Goal: Task Accomplishment & Management: Use online tool/utility

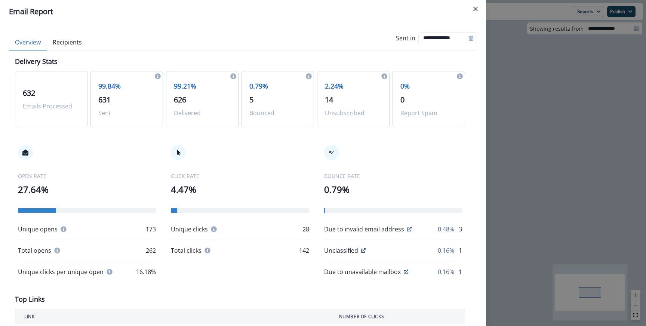
scroll to position [170, 0]
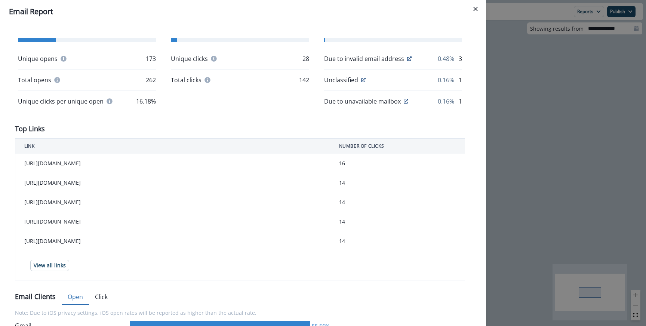
click at [562, 134] on div "**********" at bounding box center [323, 163] width 646 height 326
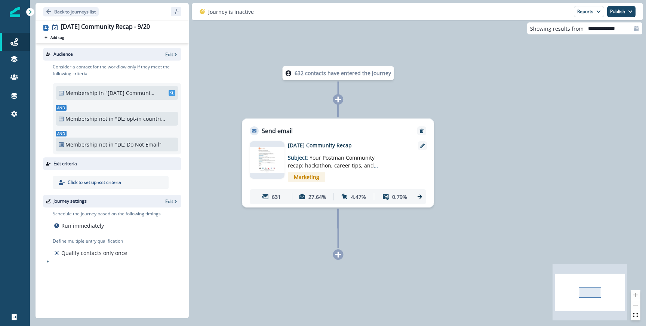
click at [60, 9] on p "Back to journeys list" at bounding box center [74, 12] width 41 height 6
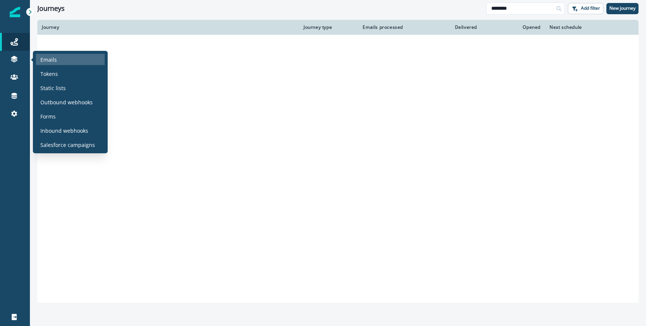
click at [39, 58] on div "Emails" at bounding box center [70, 59] width 69 height 11
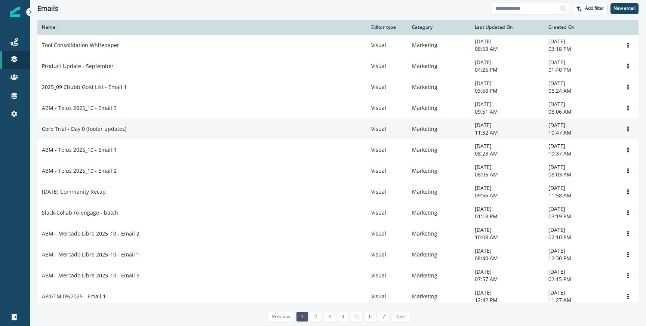
click at [186, 129] on div "Core Trial - Day 0 (footer updates)" at bounding box center [202, 128] width 320 height 7
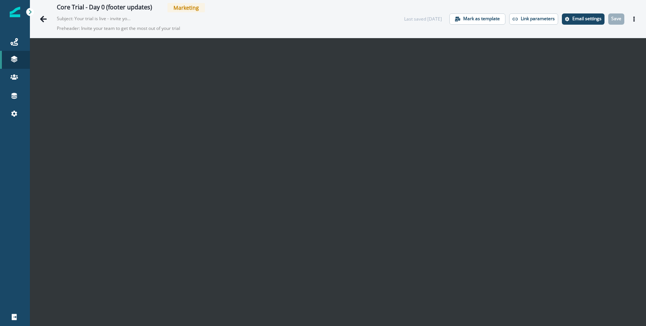
scroll to position [12, 0]
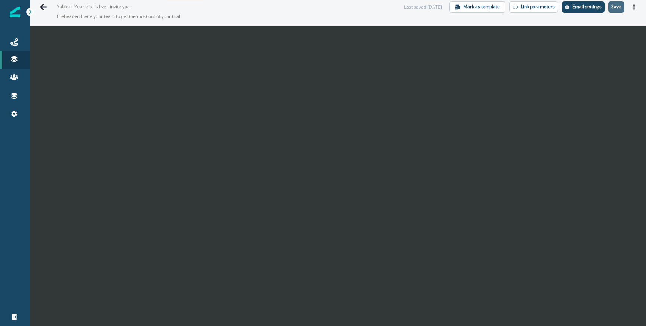
click at [615, 9] on p "Save" at bounding box center [616, 6] width 10 height 5
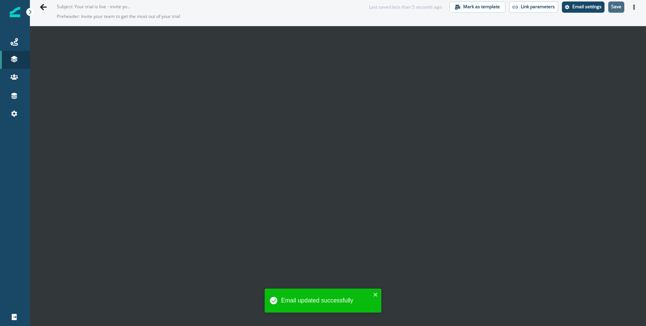
click at [611, 9] on button "Save" at bounding box center [616, 6] width 16 height 11
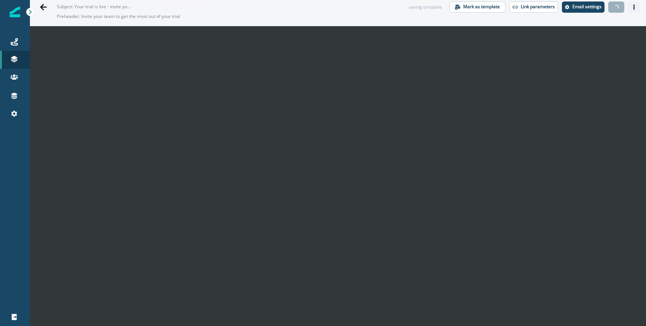
click at [631, 8] on button "Actions" at bounding box center [634, 6] width 12 height 11
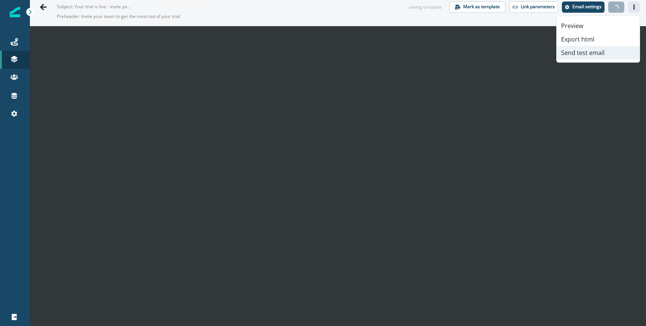
click at [572, 51] on button "Send test email" at bounding box center [598, 52] width 83 height 13
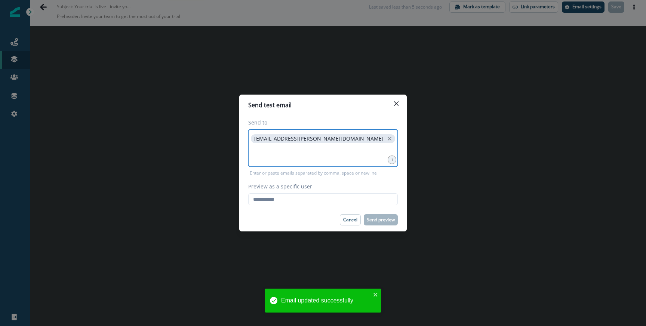
click at [333, 158] on input at bounding box center [322, 154] width 147 height 15
type input "*****"
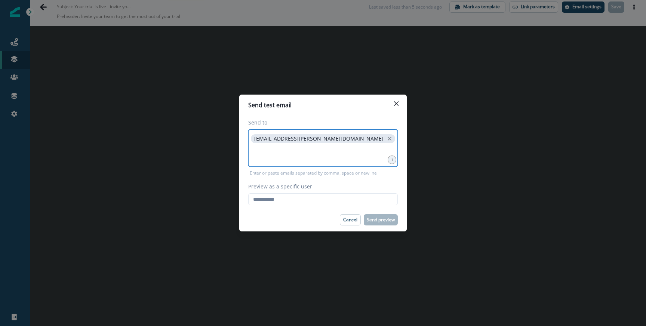
click at [288, 154] on input at bounding box center [322, 154] width 147 height 15
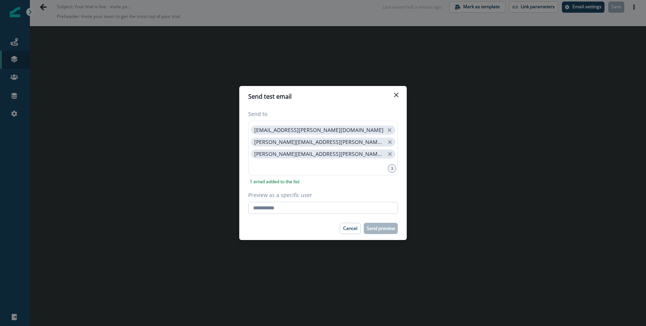
click at [295, 206] on input "Preview as a specific user" at bounding box center [323, 208] width 150 height 12
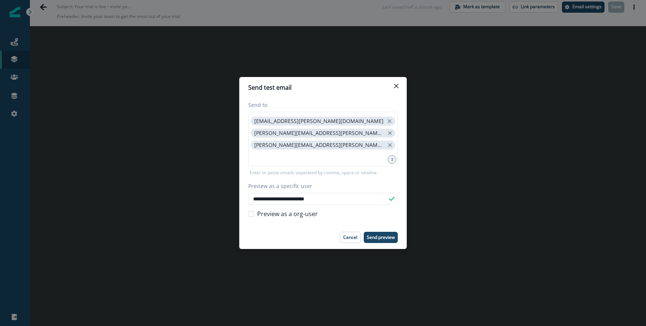
type input "**********"
click at [384, 231] on footer "Cancel Send preview" at bounding box center [322, 237] width 167 height 23
click at [382, 236] on p "Send preview" at bounding box center [381, 237] width 28 height 5
